Goal: Task Accomplishment & Management: Complete application form

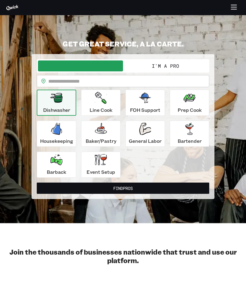
click at [183, 64] on button "I'm a Pro" at bounding box center [165, 65] width 85 height 11
click at [166, 69] on button "I'm a Pro" at bounding box center [165, 65] width 85 height 11
click at [163, 70] on button "I'm a Pro" at bounding box center [165, 65] width 85 height 11
click at [146, 70] on button "I'm a Pro" at bounding box center [165, 65] width 85 height 11
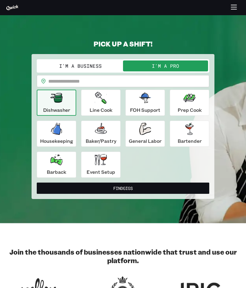
click at [108, 169] on p "Event Setup" at bounding box center [100, 171] width 29 height 7
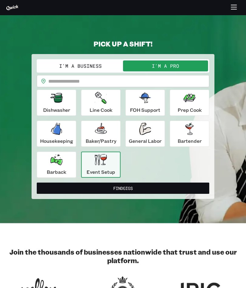
click at [168, 183] on button "Find Gigs" at bounding box center [123, 187] width 172 height 11
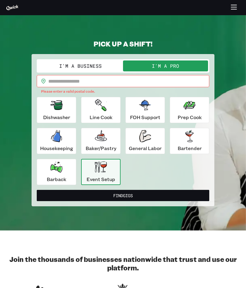
click at [77, 84] on input "text" at bounding box center [128, 81] width 161 height 12
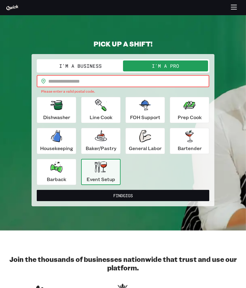
type input "*****"
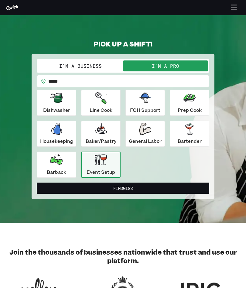
click at [149, 191] on button "Find Gigs" at bounding box center [123, 187] width 172 height 11
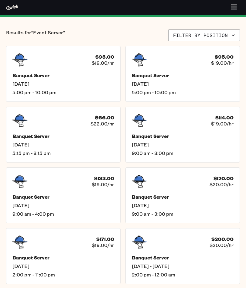
scroll to position [95, 0]
click at [188, 255] on h5 "Banquet Server" at bounding box center [183, 257] width 102 height 6
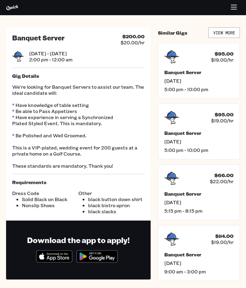
click at [231, 29] on link "View More" at bounding box center [224, 32] width 32 height 11
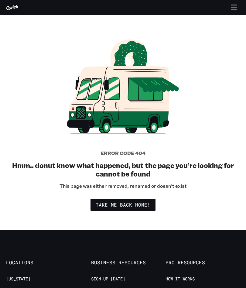
click at [152, 205] on link "Take me back home!" at bounding box center [122, 204] width 65 height 12
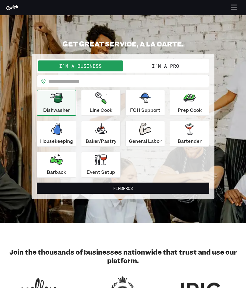
click at [236, 8] on icon "button" at bounding box center [233, 7] width 7 height 7
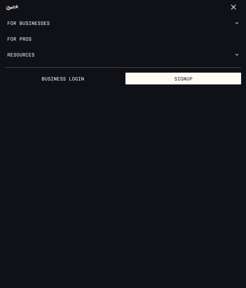
click at [53, 33] on link "For Pros" at bounding box center [123, 39] width 246 height 16
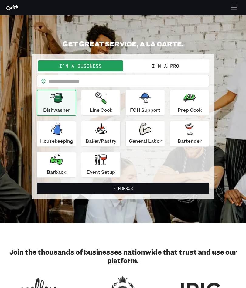
click at [113, 159] on div "Event Setup" at bounding box center [100, 164] width 29 height 22
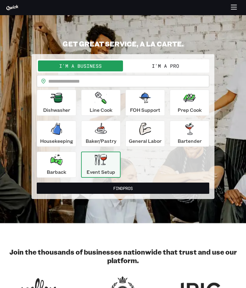
click at [193, 61] on button "I'm a Pro" at bounding box center [165, 65] width 85 height 11
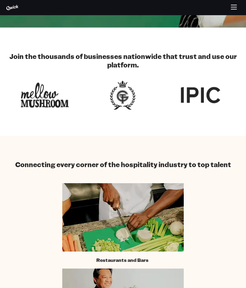
scroll to position [194, 0]
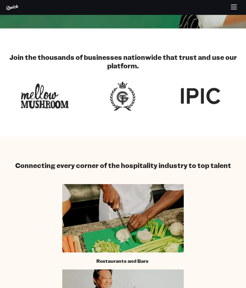
click at [234, 9] on icon "button" at bounding box center [233, 7] width 7 height 7
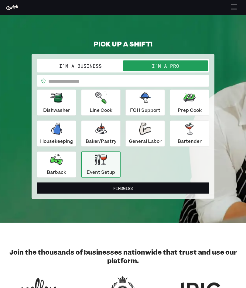
scroll to position [0, 0]
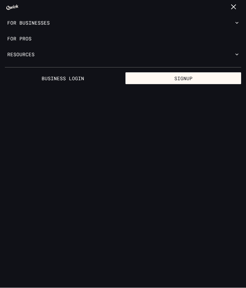
click at [30, 41] on link "For Pros" at bounding box center [123, 39] width 246 height 16
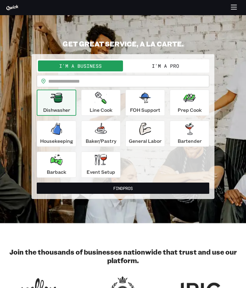
click at [233, 7] on icon "button" at bounding box center [233, 7] width 7 height 7
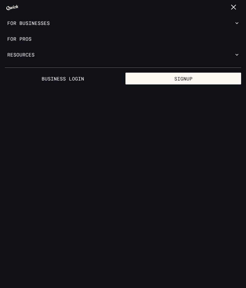
click at [16, 44] on link "For Pros" at bounding box center [123, 39] width 246 height 16
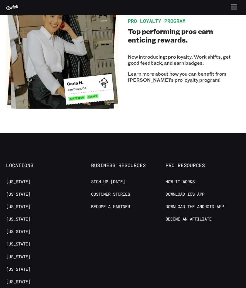
scroll to position [1239, 0]
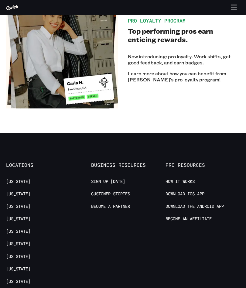
click at [204, 191] on link "Download IOS App" at bounding box center [184, 194] width 39 height 6
